Goal: Book appointment/travel/reservation

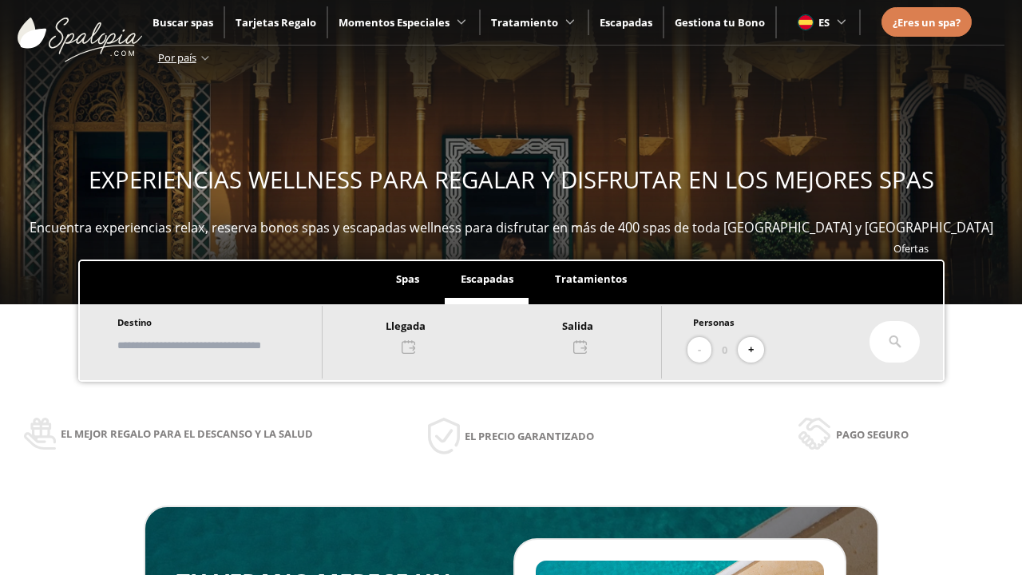
click at [226, 345] on input "text" at bounding box center [212, 345] width 199 height 28
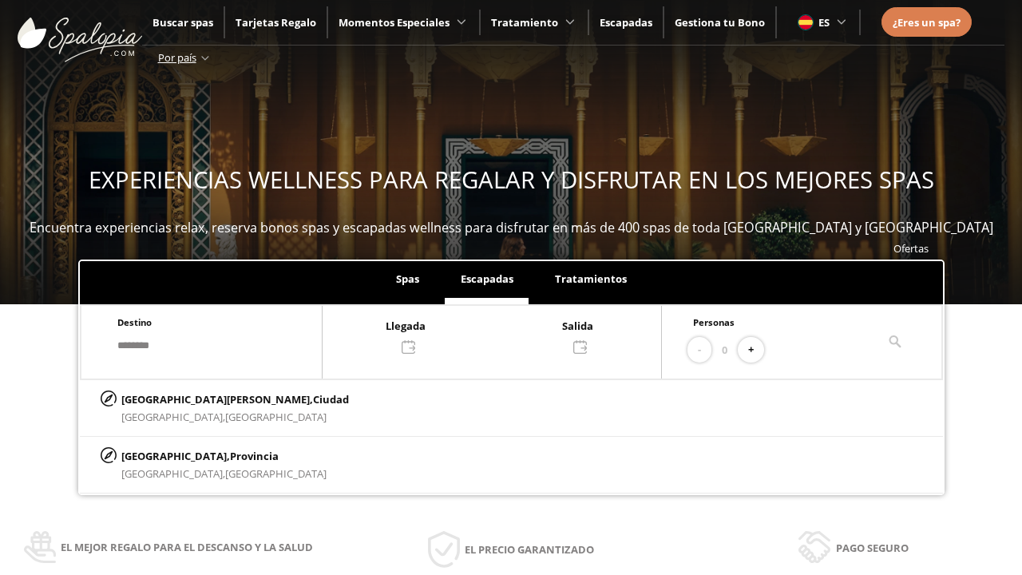
click at [510, 335] on div at bounding box center [492, 335] width 339 height 38
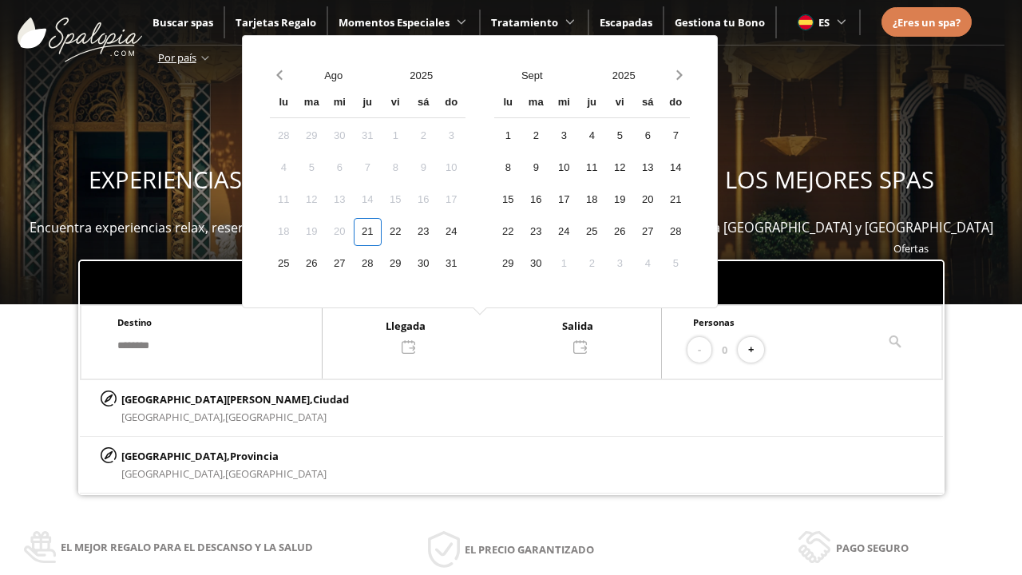
click at [438, 232] on div "23" at bounding box center [424, 232] width 28 height 28
click at [466, 232] on div "24" at bounding box center [452, 232] width 28 height 28
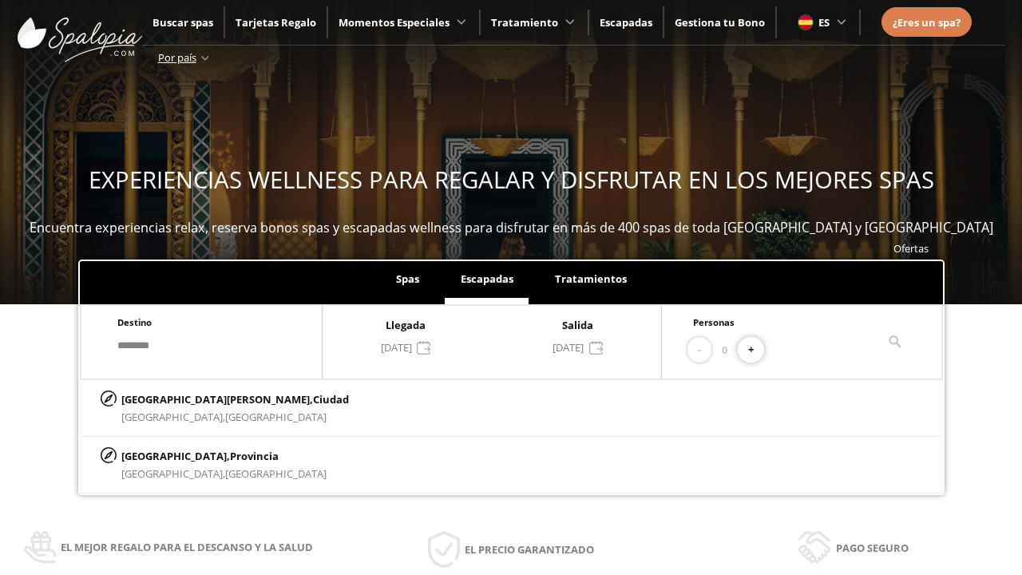
click at [757, 350] on button "+" at bounding box center [751, 350] width 26 height 26
click at [201, 399] on p "[GEOGRAPHIC_DATA][PERSON_NAME], [GEOGRAPHIC_DATA]" at bounding box center [235, 400] width 228 height 18
type input "**********"
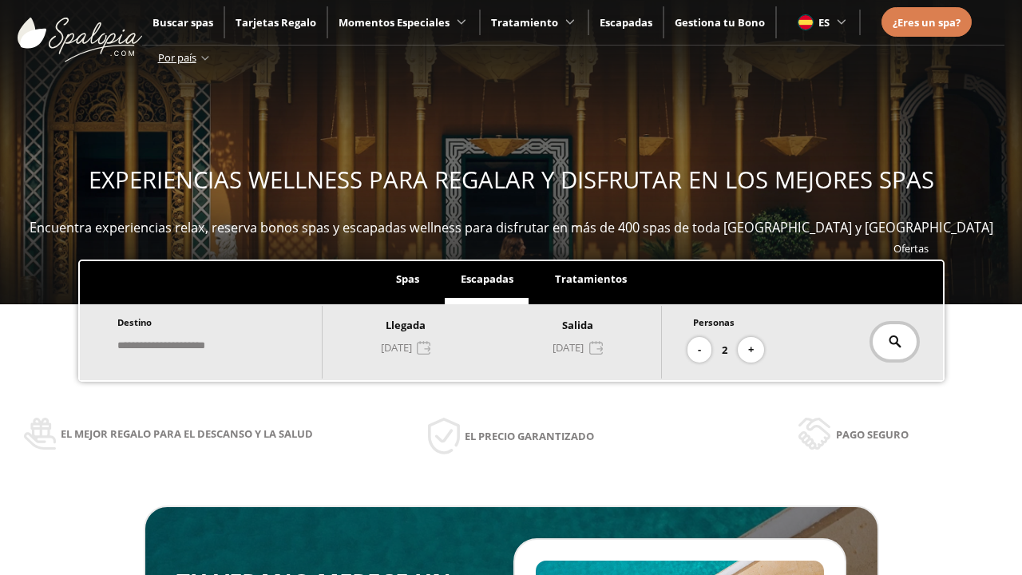
click at [895, 342] on icon at bounding box center [895, 341] width 13 height 13
